Goal: Check status: Check status

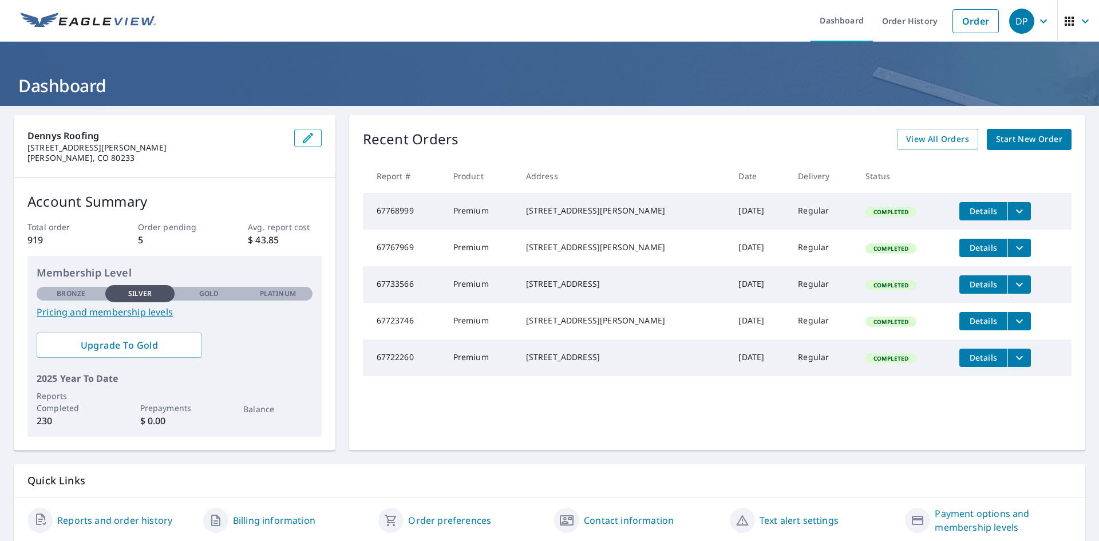
click at [1013, 209] on icon "filesDropdownBtn-67768999" at bounding box center [1020, 211] width 14 height 14
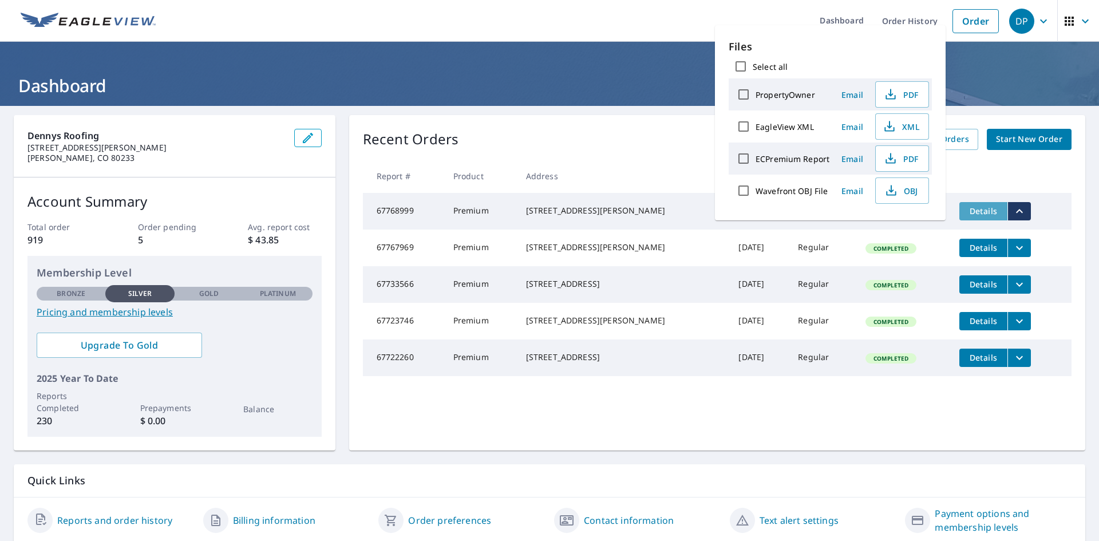
click at [972, 218] on button "Details" at bounding box center [984, 211] width 48 height 18
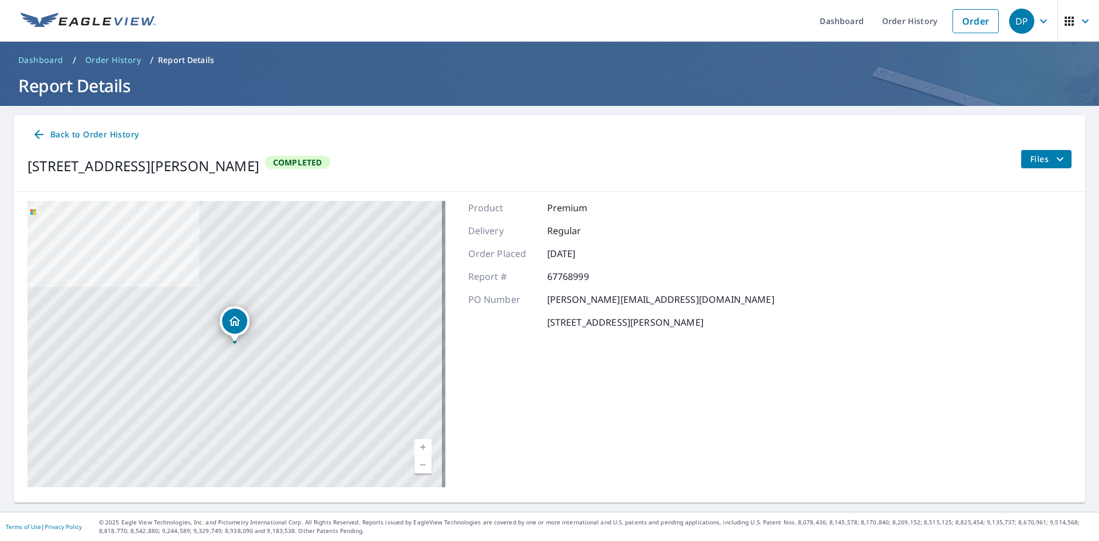
click at [1057, 160] on icon "filesDropdownBtn-67768999" at bounding box center [1061, 159] width 14 height 14
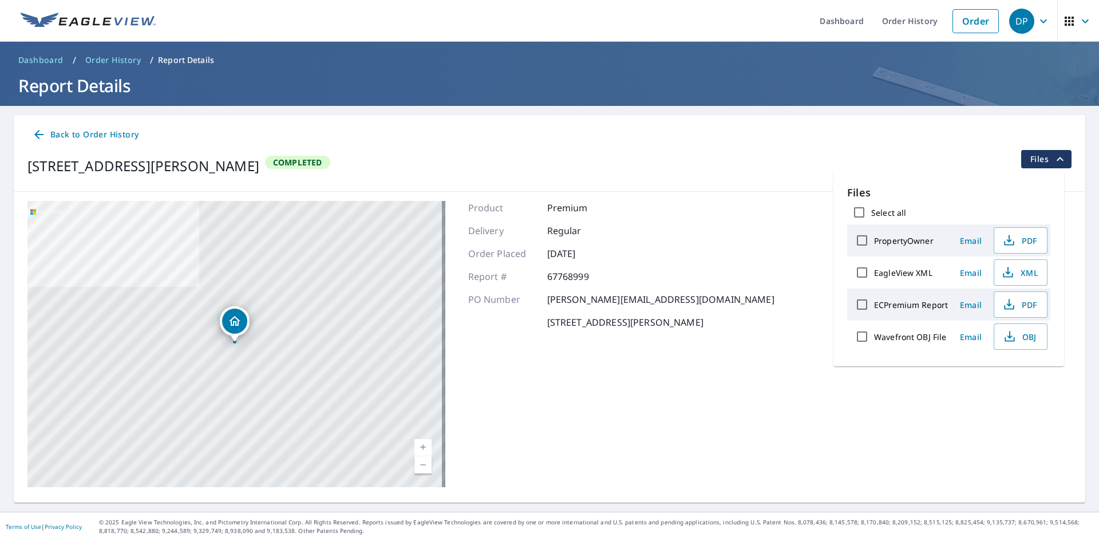
click at [792, 247] on div "[STREET_ADDRESS][PERSON_NAME] Aerial Road A standard road map Aerial A detailed…" at bounding box center [550, 344] width 1072 height 305
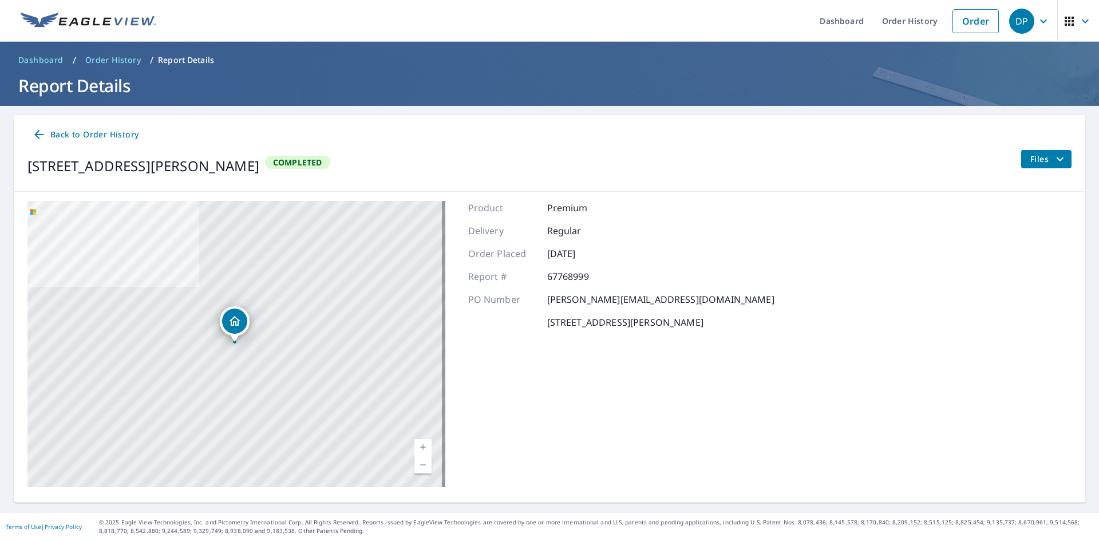
click at [68, 135] on span "Back to Order History" at bounding box center [85, 135] width 106 height 14
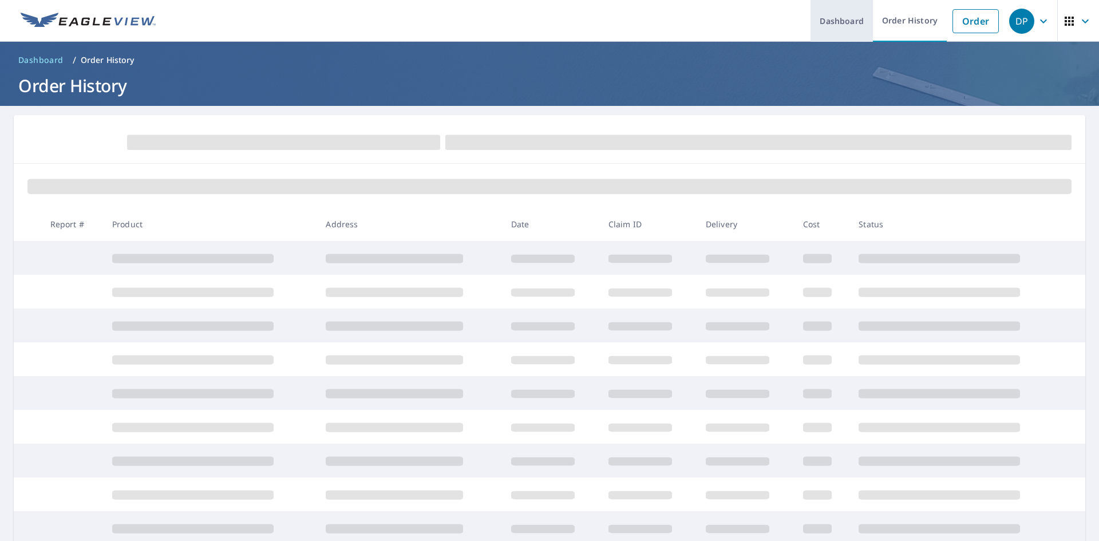
click at [842, 26] on link "Dashboard" at bounding box center [842, 21] width 62 height 42
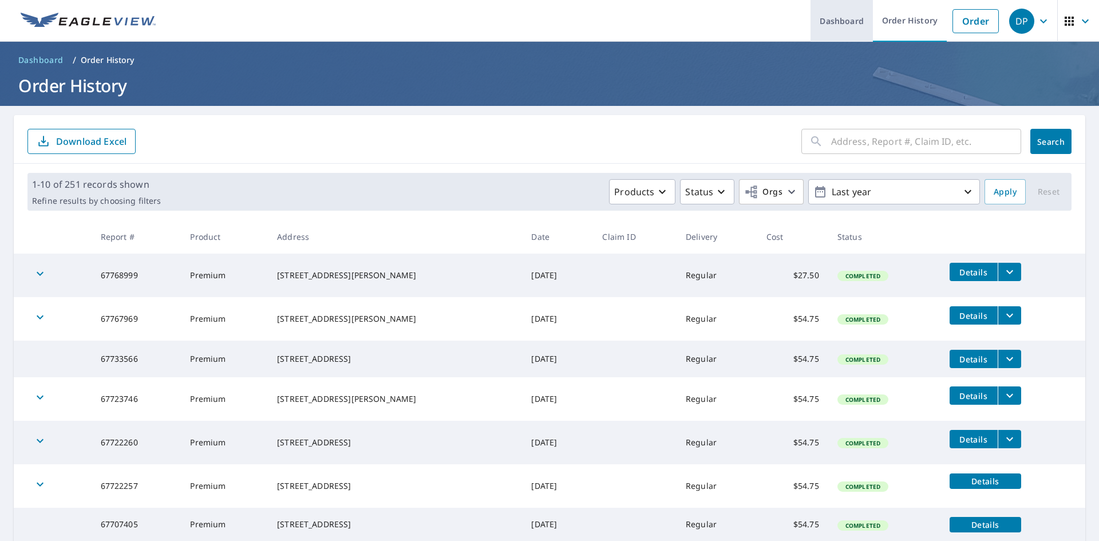
click at [835, 23] on link "Dashboard" at bounding box center [842, 21] width 62 height 42
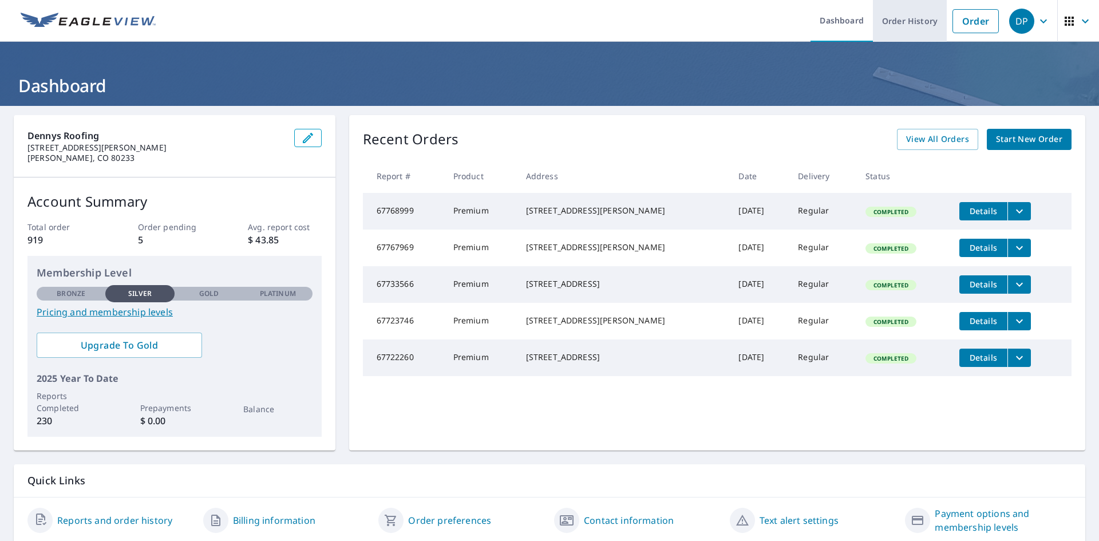
click at [894, 22] on link "Order History" at bounding box center [910, 21] width 74 height 42
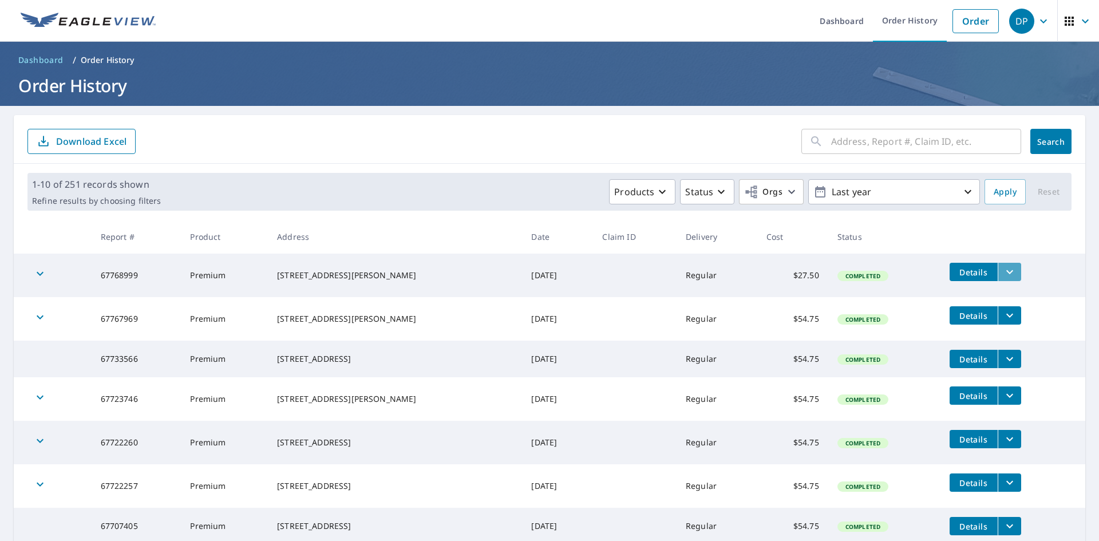
click at [1005, 277] on icon "filesDropdownBtn-67768999" at bounding box center [1010, 272] width 14 height 14
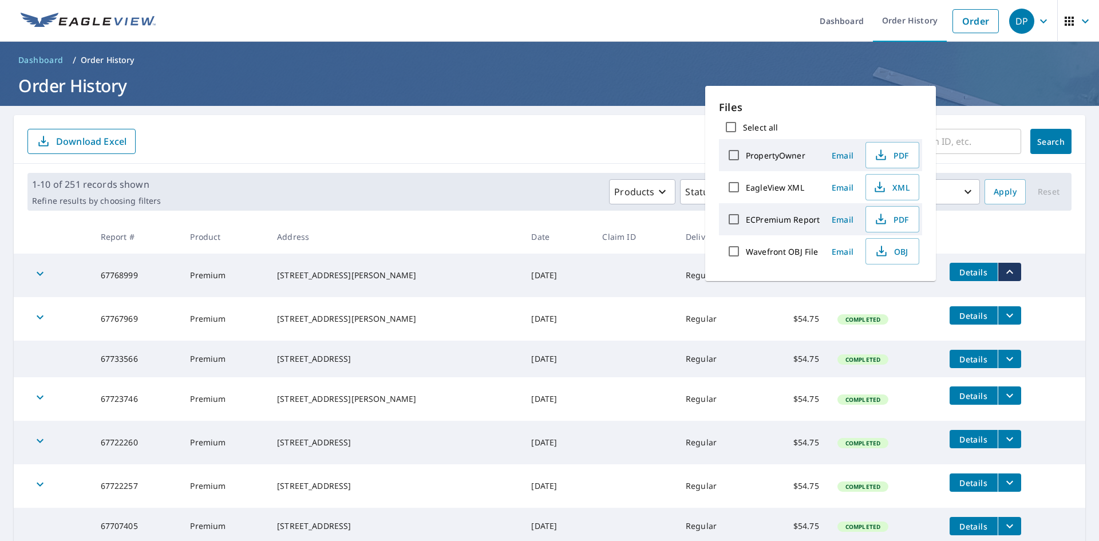
click at [595, 280] on td at bounding box center [635, 276] width 84 height 44
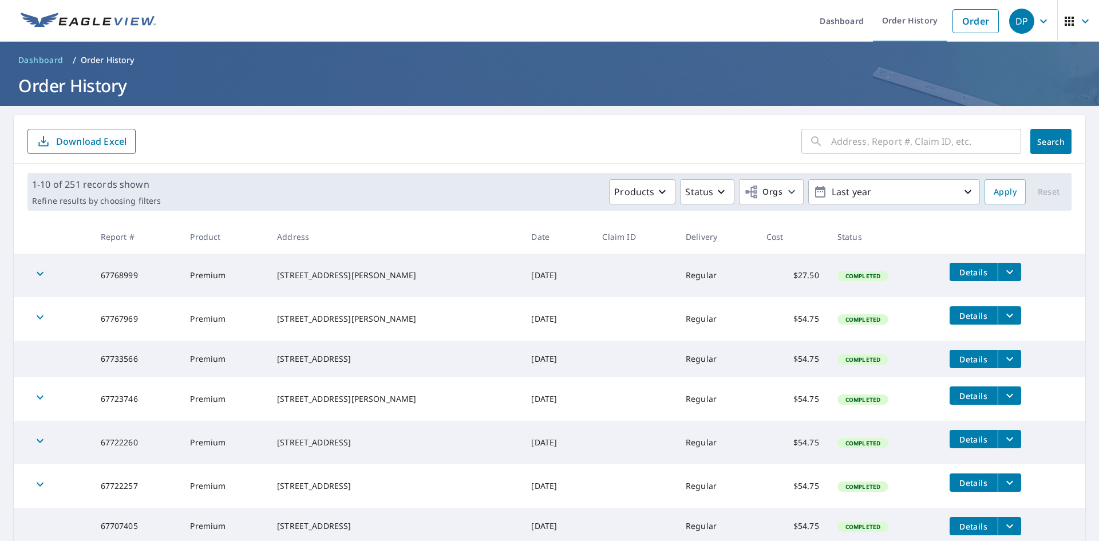
click at [1065, 23] on icon "button" at bounding box center [1069, 21] width 9 height 9
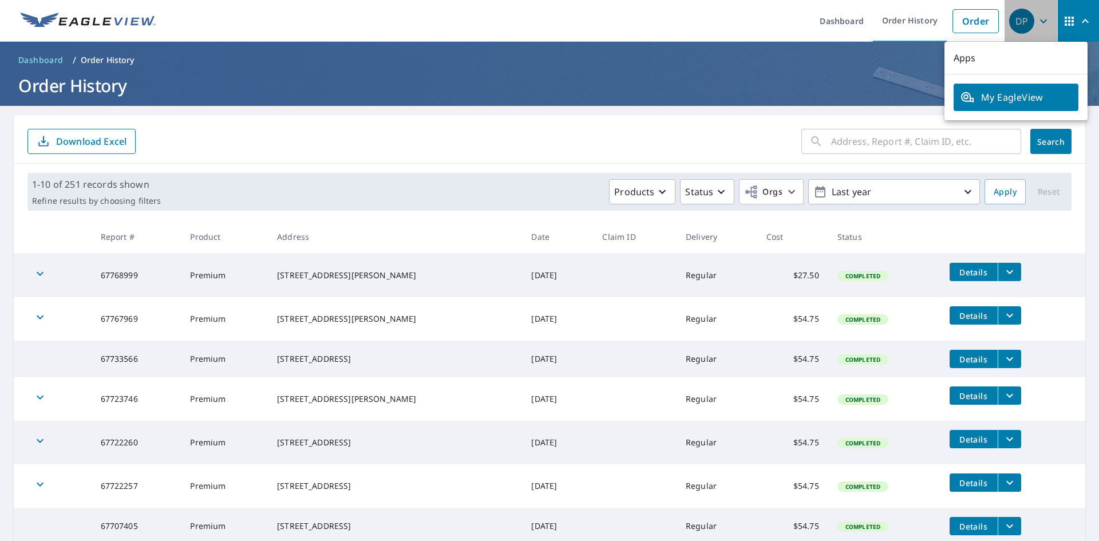
click at [1037, 19] on icon "button" at bounding box center [1044, 21] width 14 height 14
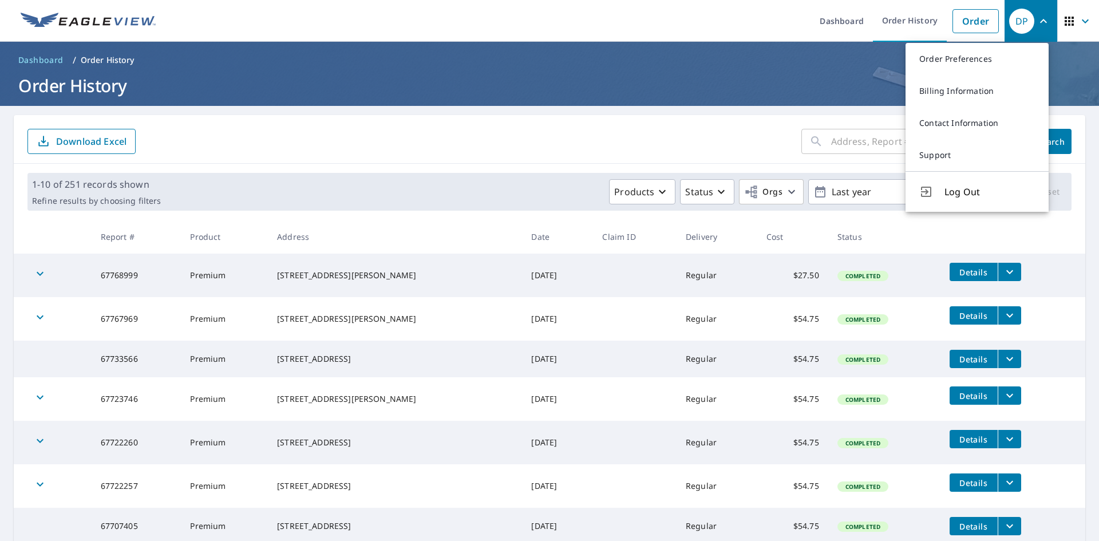
click at [533, 139] on form "​ Search Download Excel" at bounding box center [549, 141] width 1044 height 25
